Goal: Task Accomplishment & Management: Complete application form

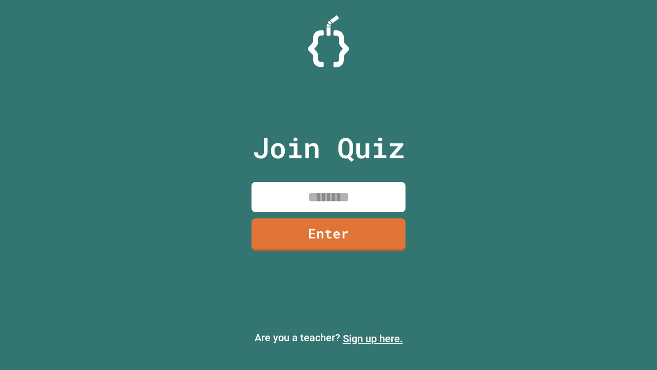
click at [373, 338] on link "Sign up here." at bounding box center [373, 338] width 60 height 12
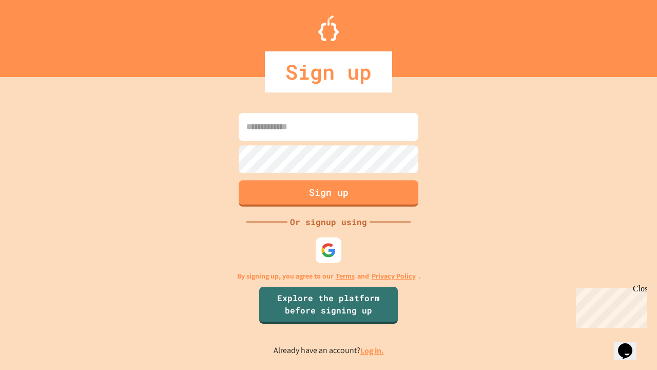
click at [373, 350] on link "Log in." at bounding box center [373, 350] width 24 height 11
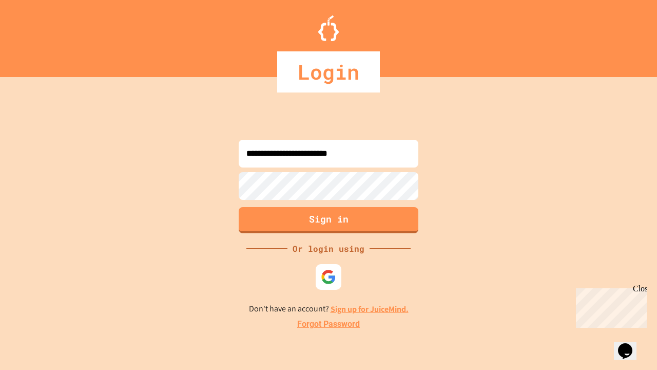
type input "**********"
